Goal: Information Seeking & Learning: Learn about a topic

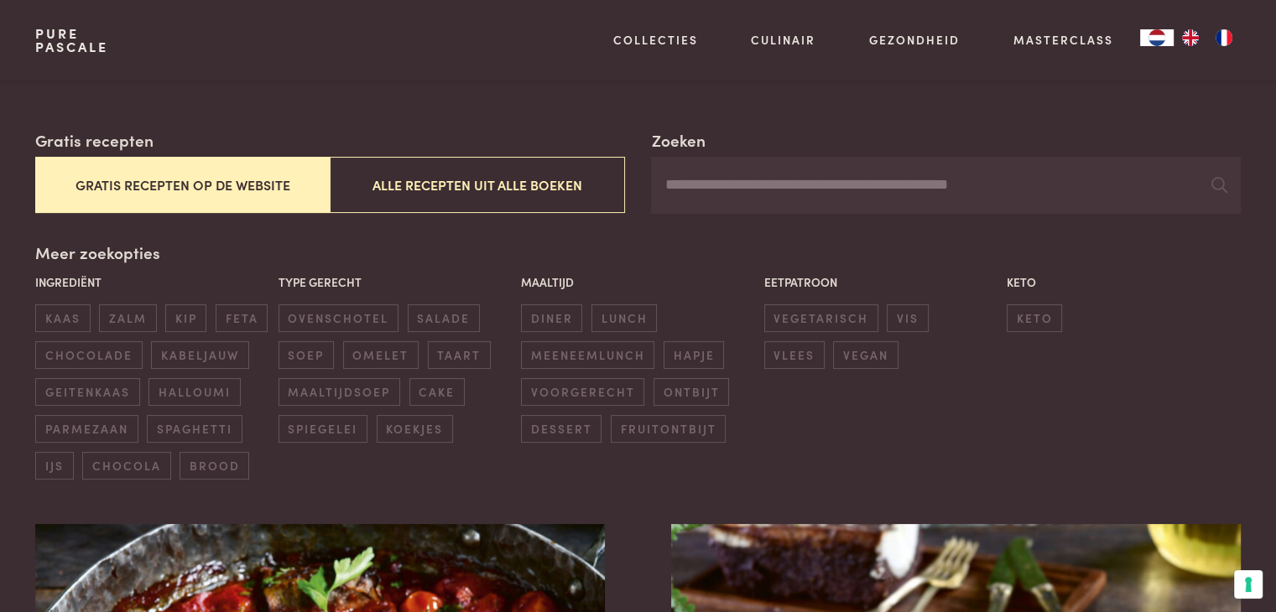
scroll to position [290, 0]
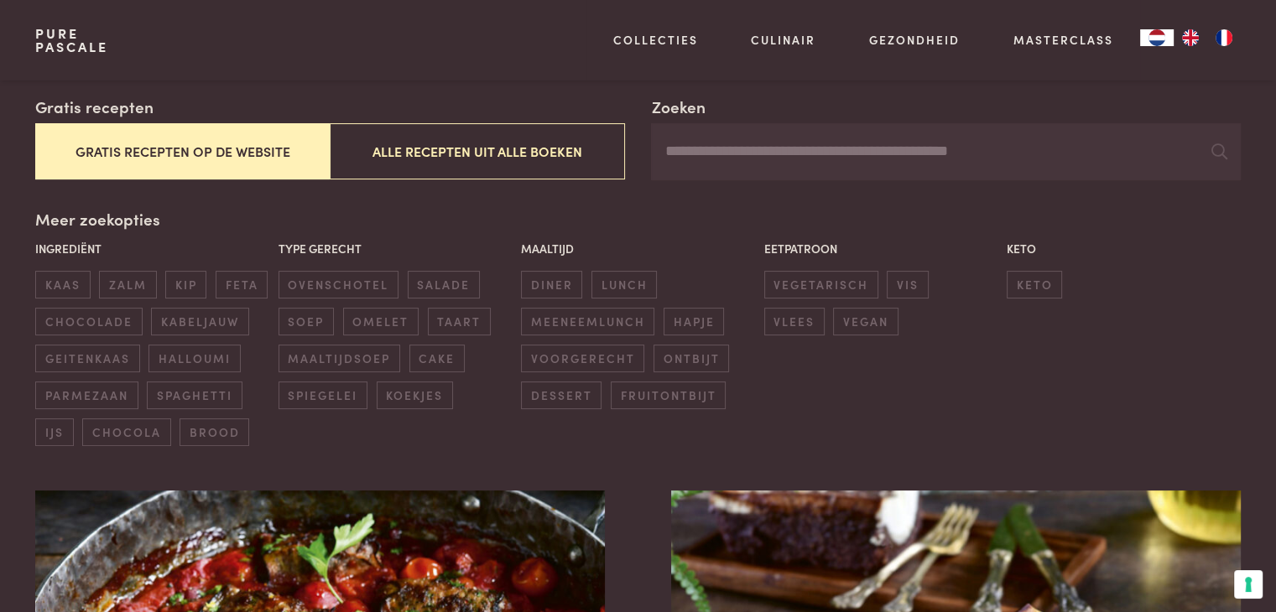
click at [816, 171] on input "Zoeken" at bounding box center [945, 151] width 589 height 57
type input "*********"
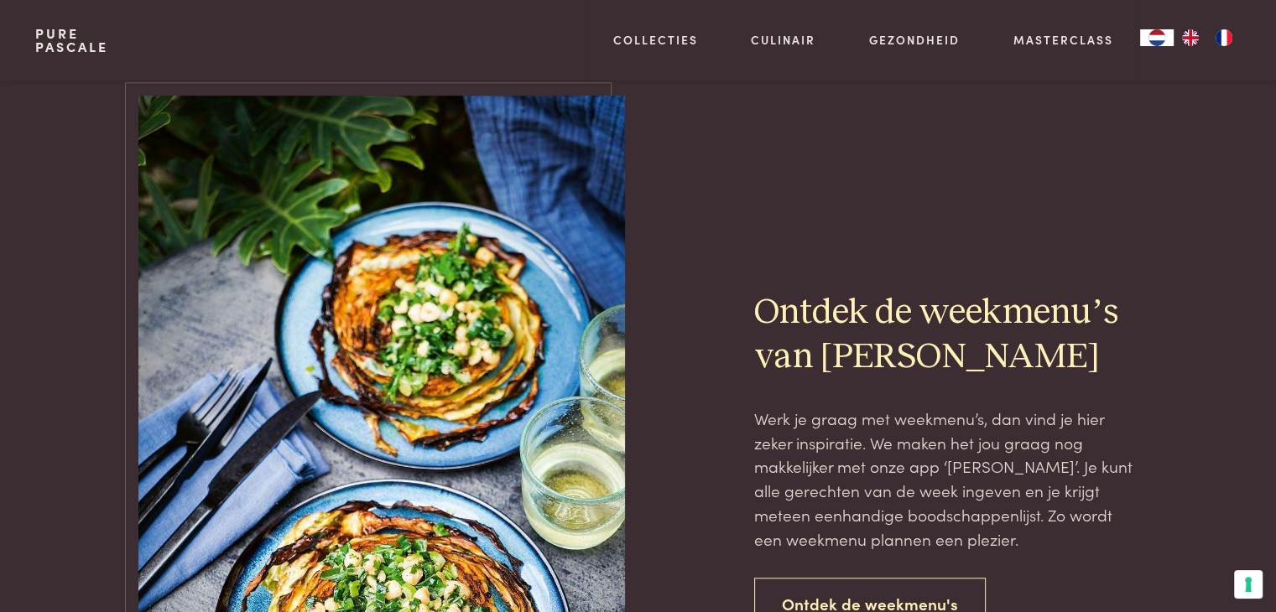
scroll to position [697, 0]
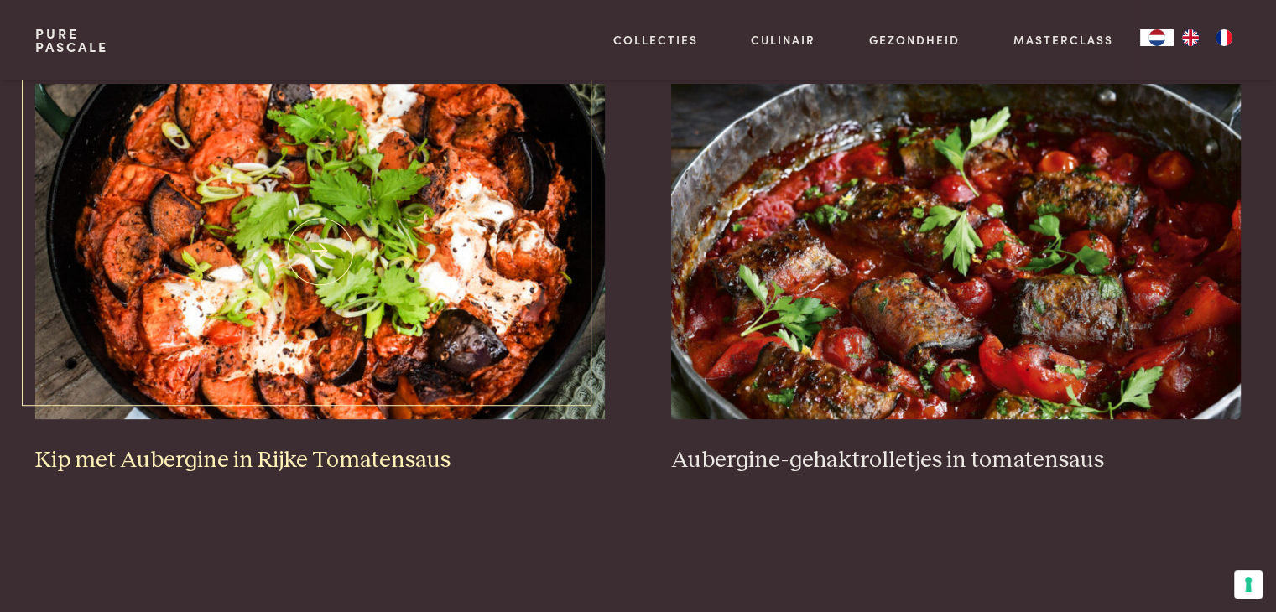
click at [427, 243] on img at bounding box center [319, 252] width 569 height 336
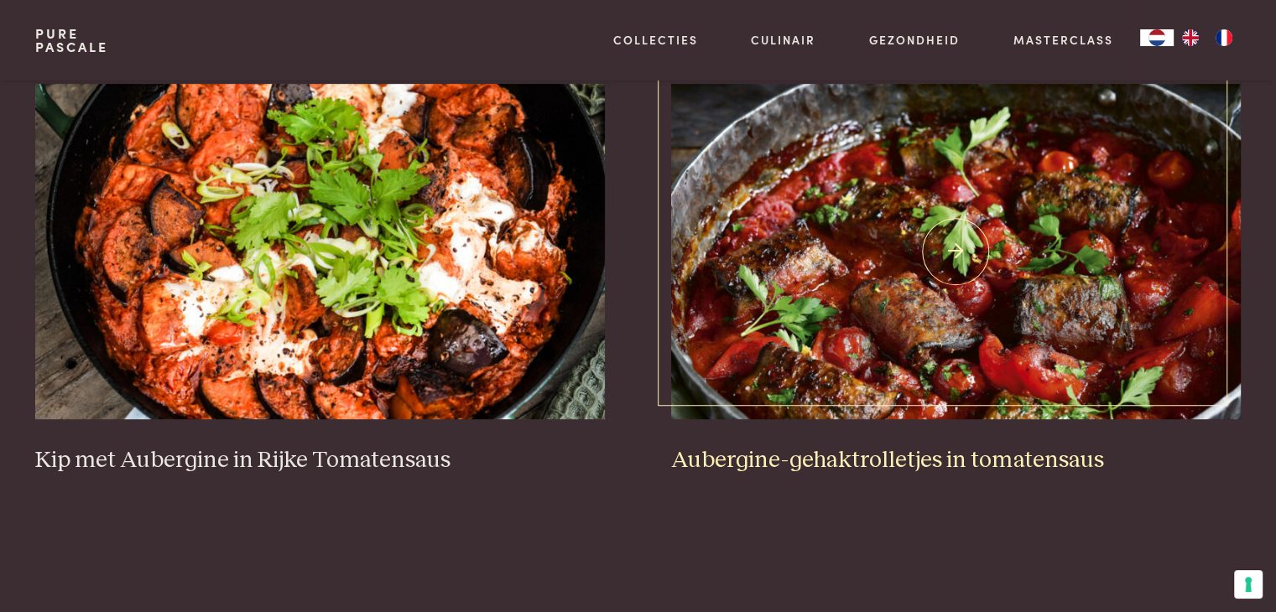
click at [827, 219] on img at bounding box center [955, 252] width 569 height 336
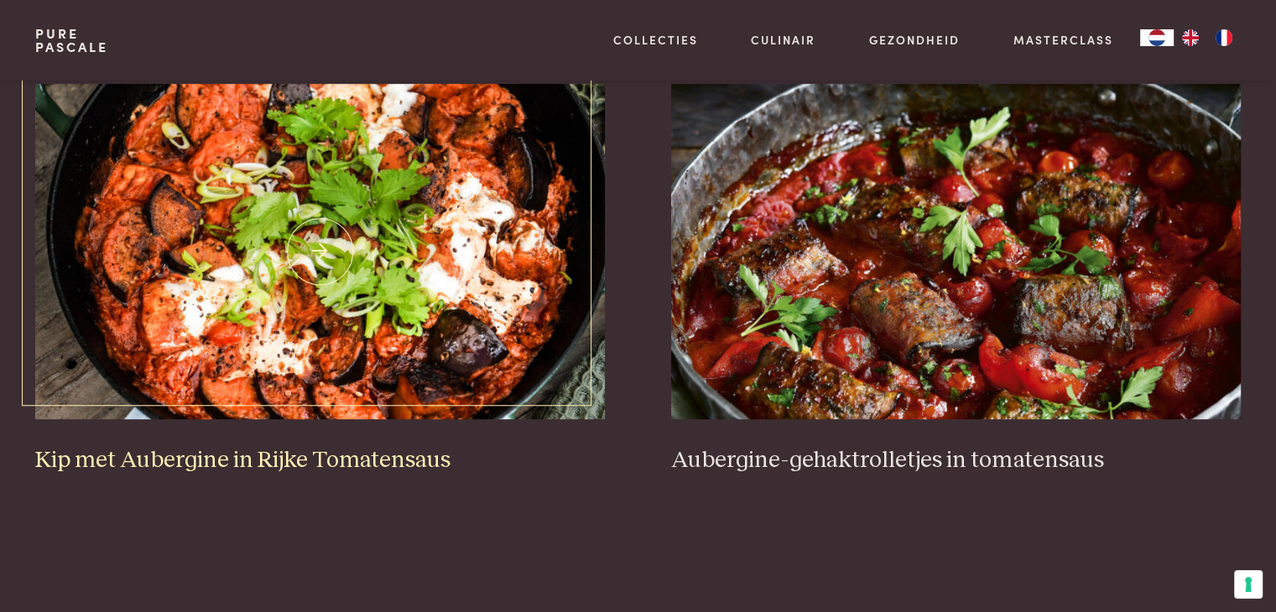
click at [253, 162] on img at bounding box center [319, 252] width 569 height 336
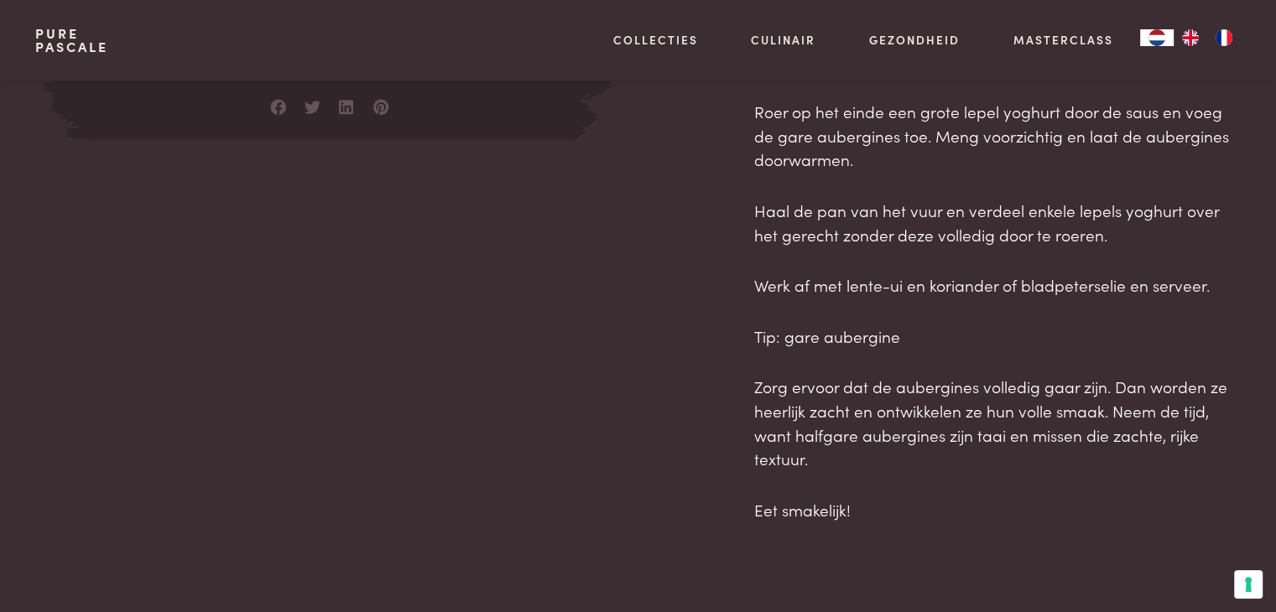
scroll to position [1342, 0]
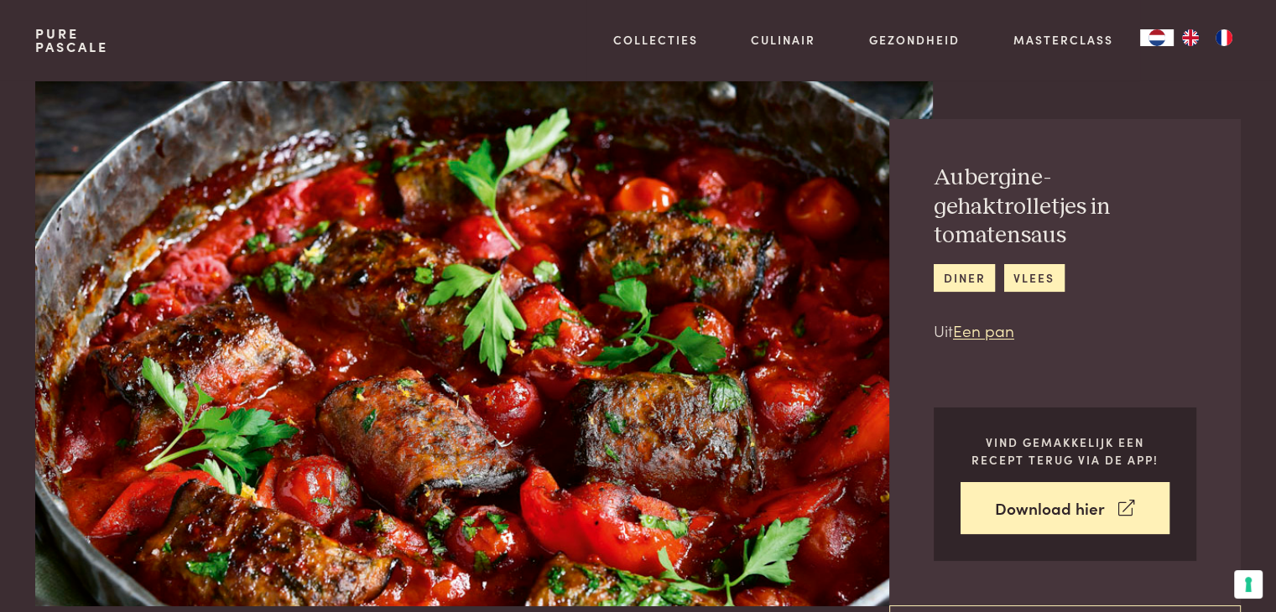
scroll to position [11, 0]
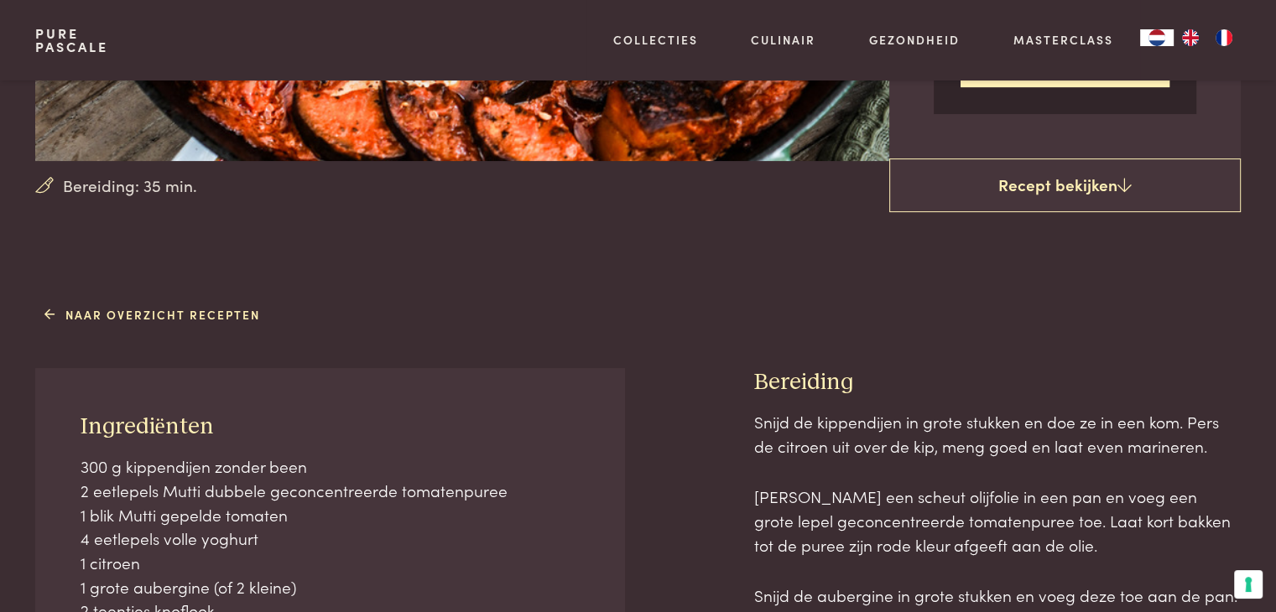
scroll to position [492, 0]
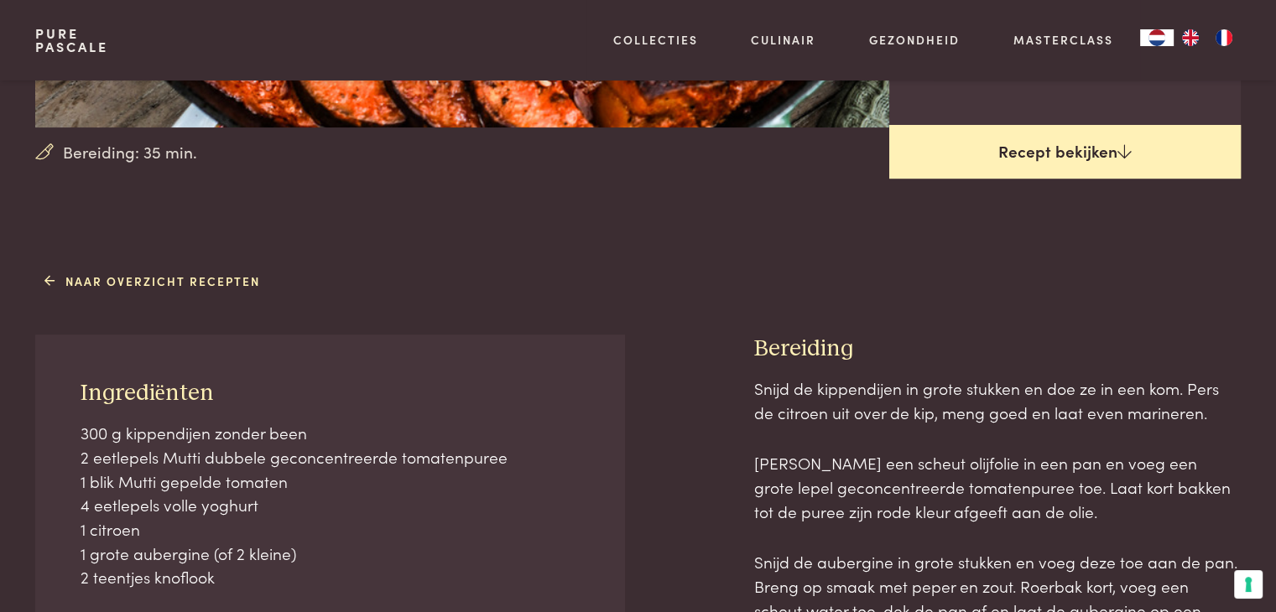
click at [1039, 149] on link "Recept bekijken" at bounding box center [1064, 152] width 351 height 54
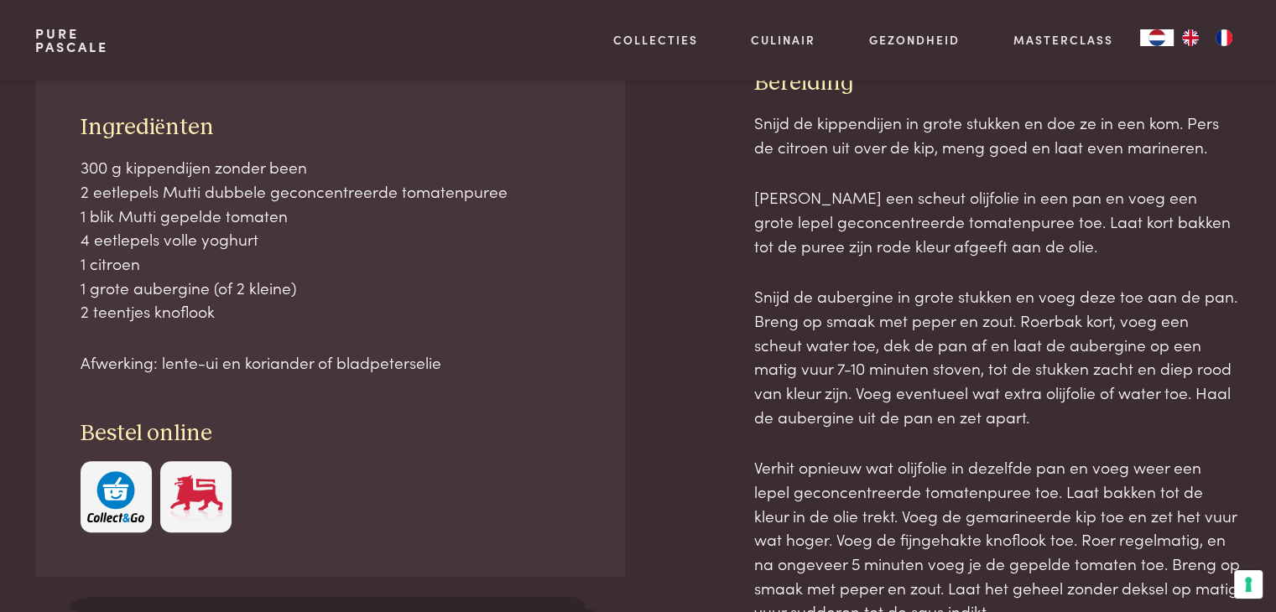
scroll to position [758, 0]
